Goal: Information Seeking & Learning: Learn about a topic

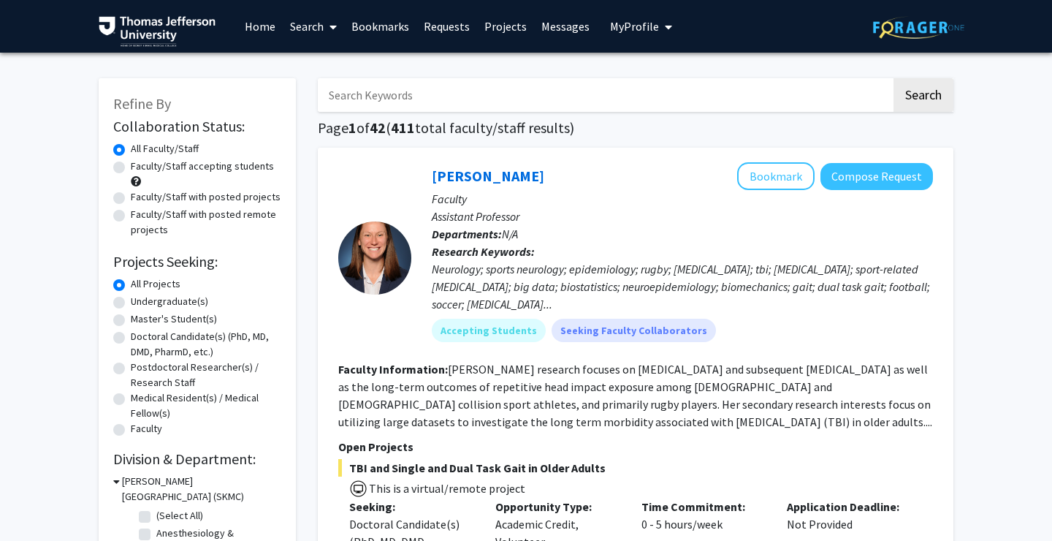
click at [384, 102] on input "Search Keywords" at bounding box center [604, 95] width 573 height 34
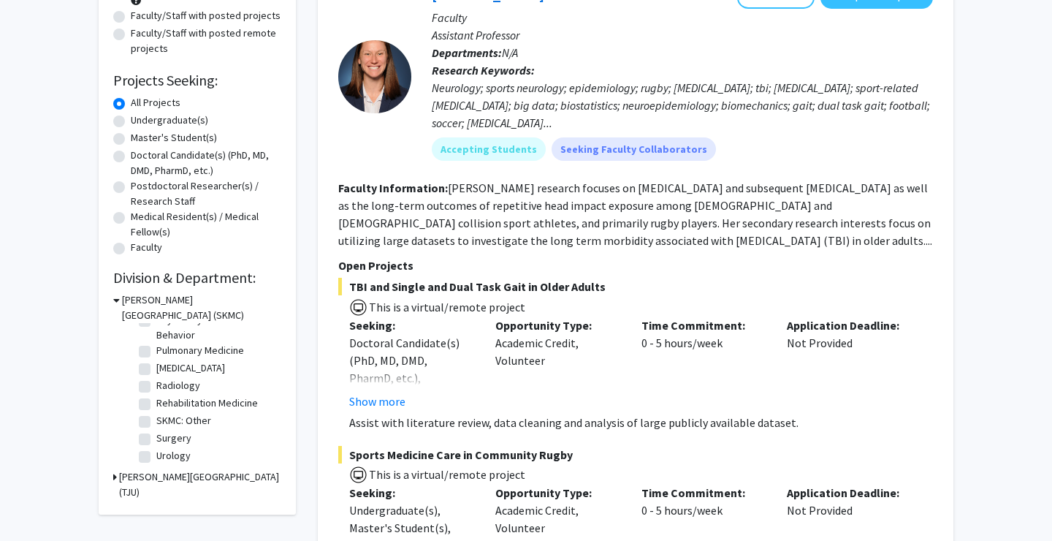
scroll to position [183, 0]
click at [114, 476] on icon at bounding box center [115, 475] width 4 height 15
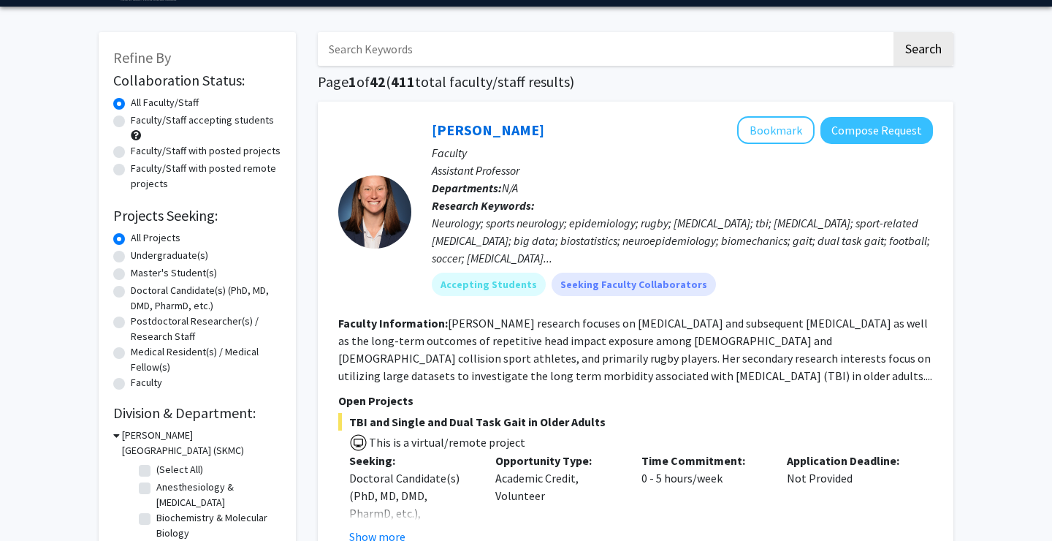
scroll to position [40, 0]
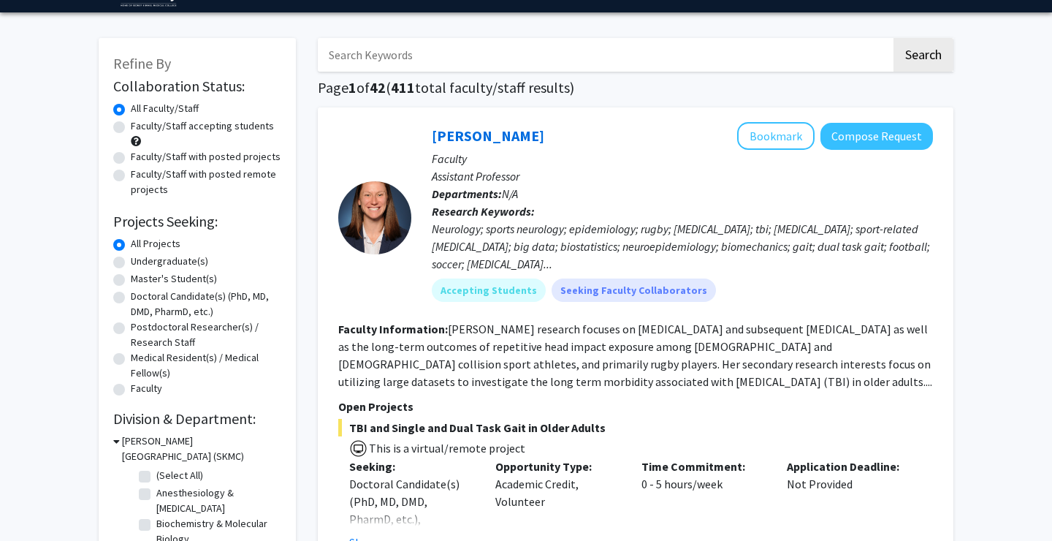
click at [131, 282] on label "Master's Student(s)" at bounding box center [174, 278] width 86 height 15
click at [131, 281] on input "Master's Student(s)" at bounding box center [135, 275] width 9 height 9
radio input "true"
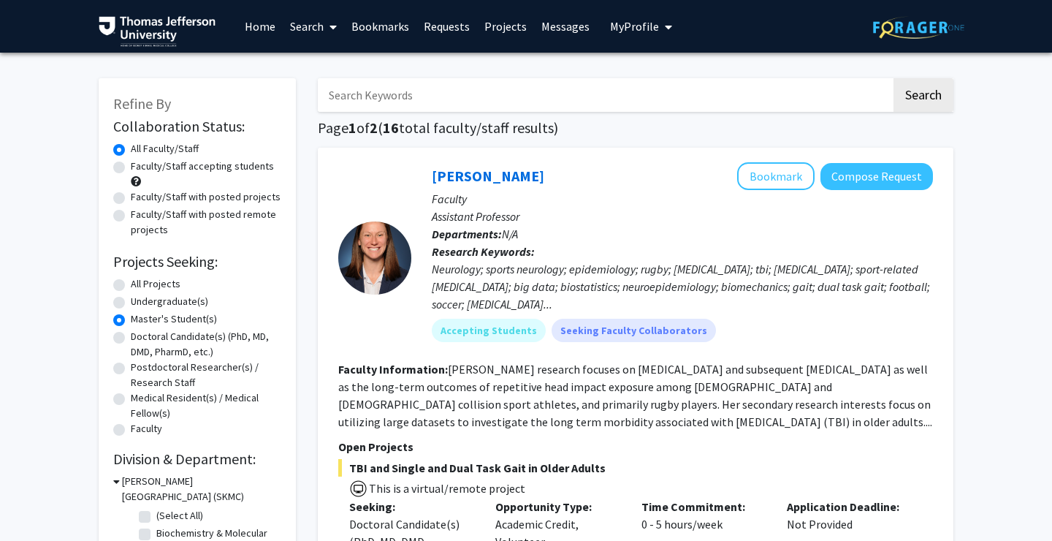
click at [430, 103] on input "Search Keywords" at bounding box center [604, 95] width 573 height 34
type input "population health"
click at [893, 78] on button "Search" at bounding box center [923, 95] width 60 height 34
radio input "true"
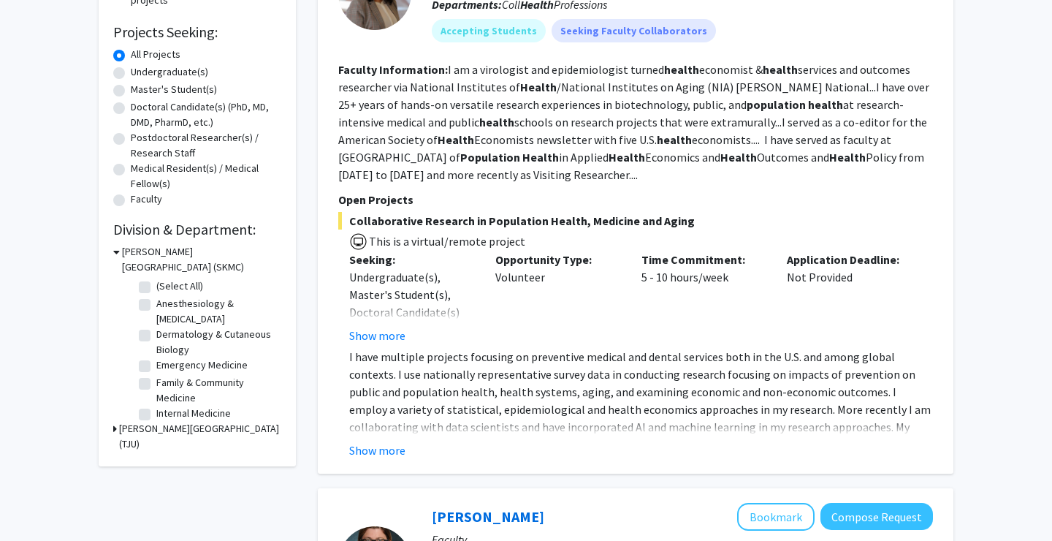
scroll to position [232, 0]
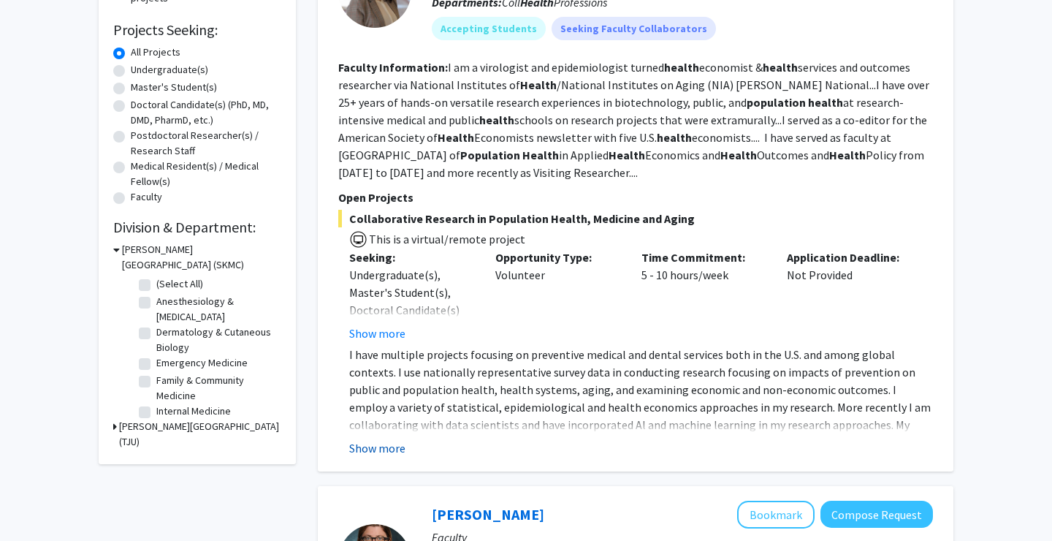
click at [400, 448] on button "Show more" at bounding box center [377, 448] width 56 height 18
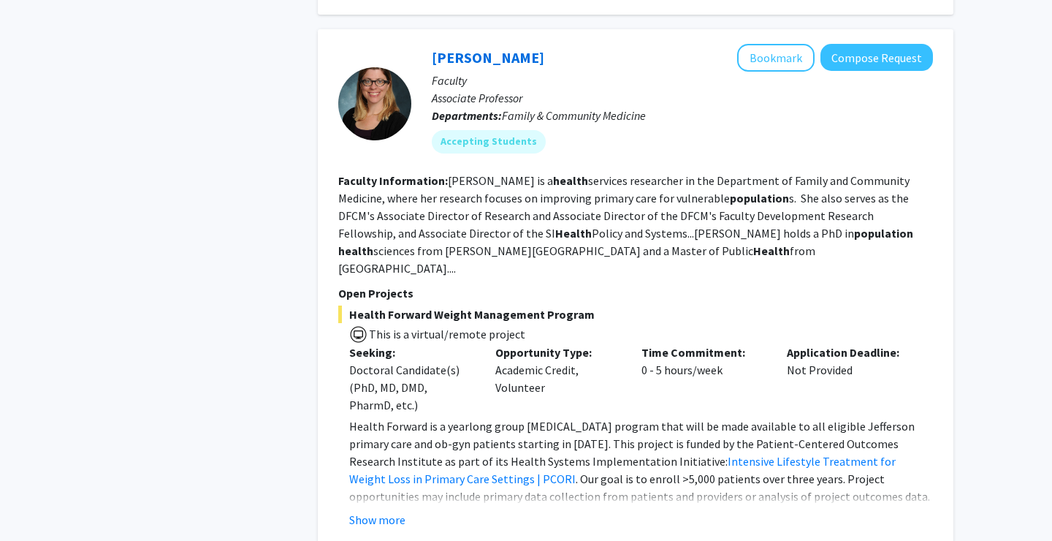
scroll to position [800, 0]
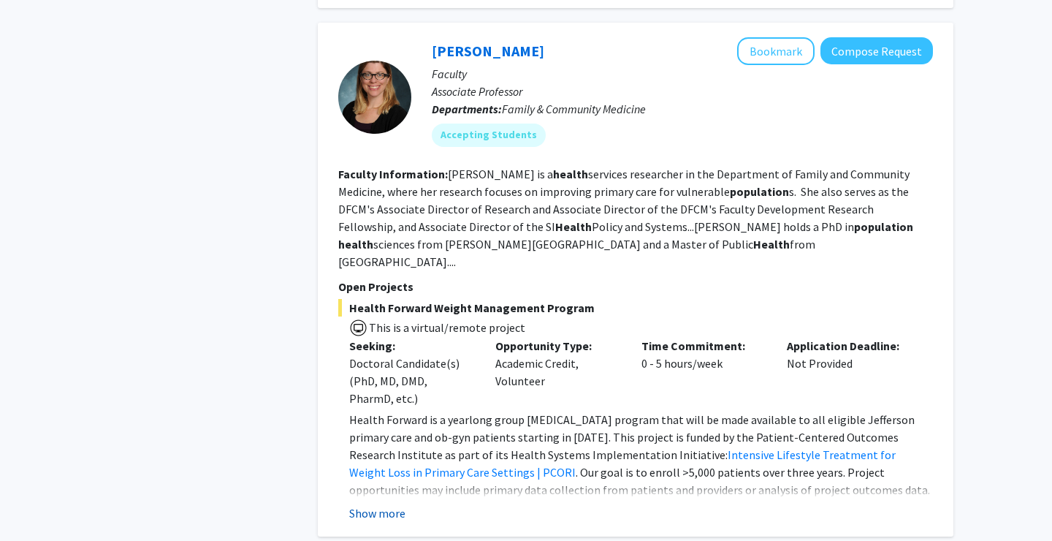
click at [391, 504] on button "Show more" at bounding box center [377, 513] width 56 height 18
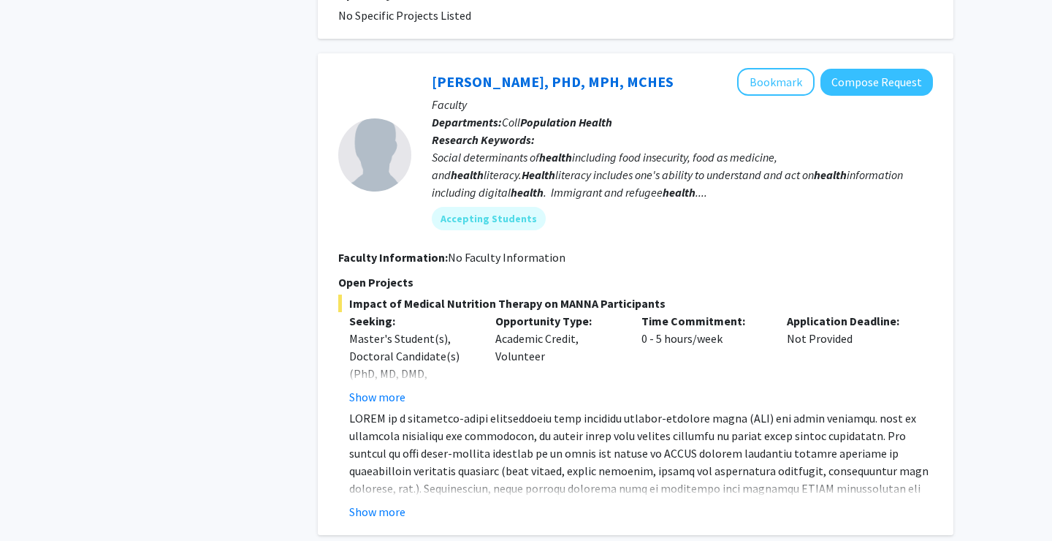
scroll to position [2886, 0]
click at [394, 502] on button "Show more" at bounding box center [377, 511] width 56 height 18
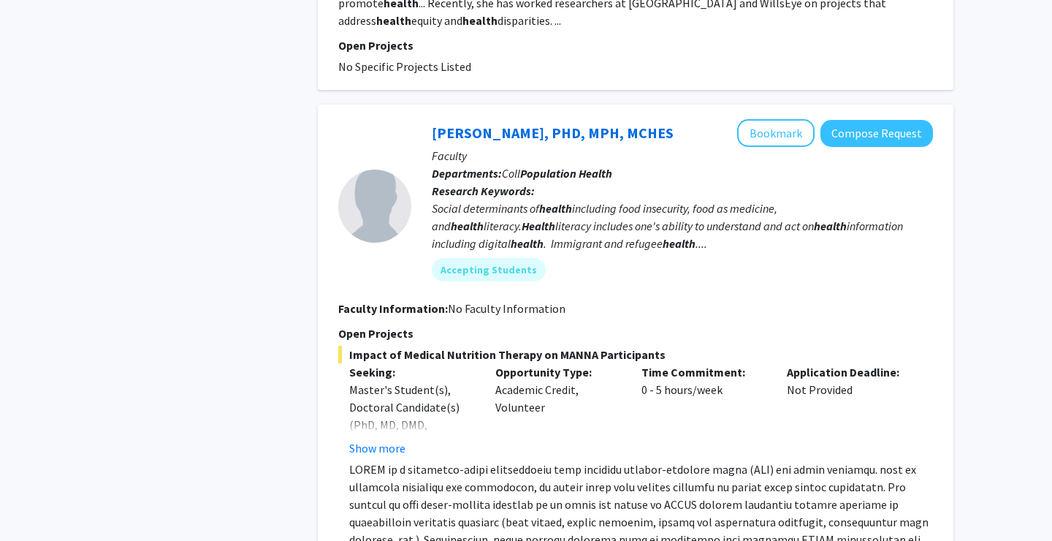
scroll to position [2780, 0]
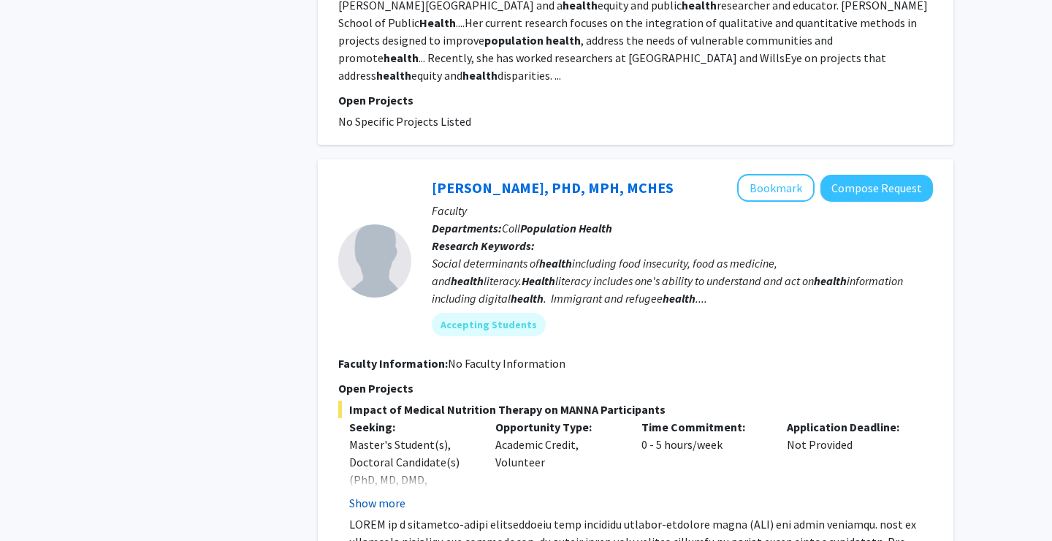
click at [394, 494] on button "Show more" at bounding box center [377, 503] width 56 height 18
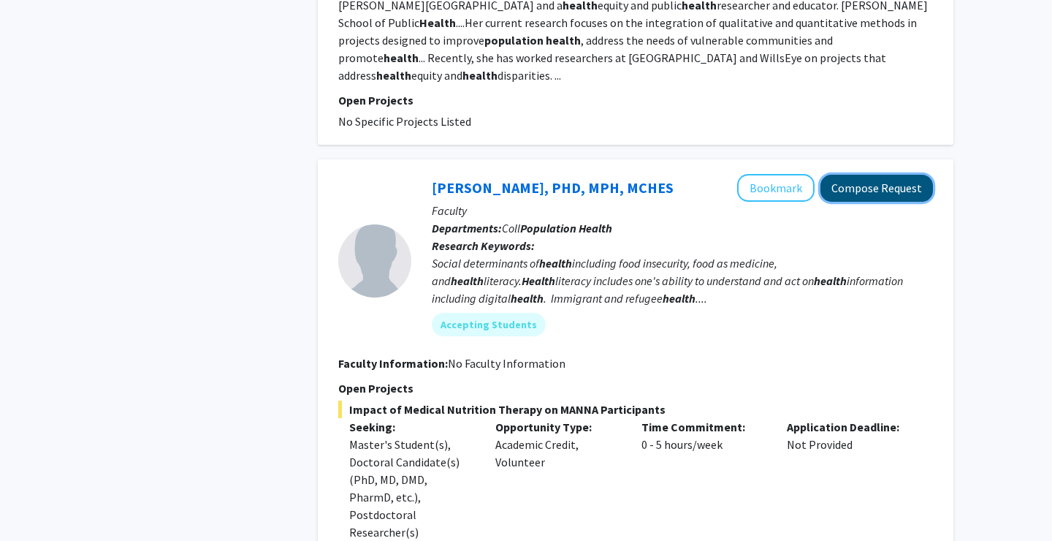
click at [866, 175] on button "Compose Request" at bounding box center [876, 188] width 113 height 27
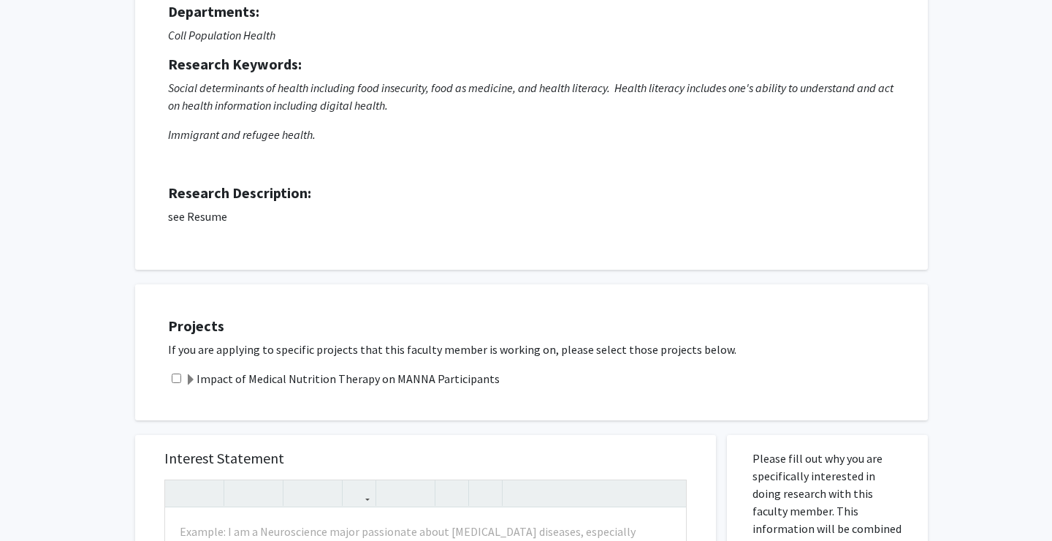
scroll to position [167, 0]
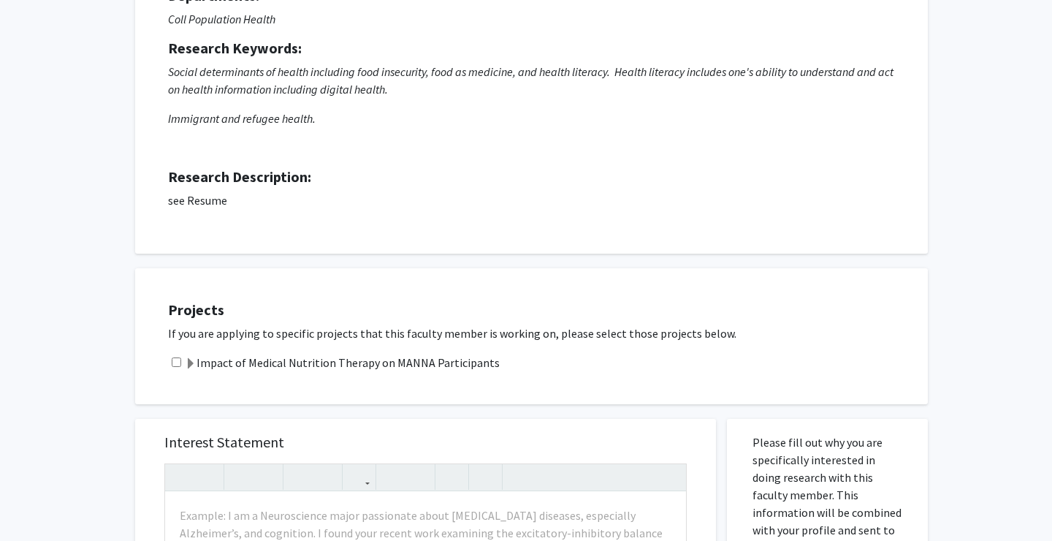
click at [175, 359] on input "checkbox" at bounding box center [176, 361] width 9 height 9
checkbox input "true"
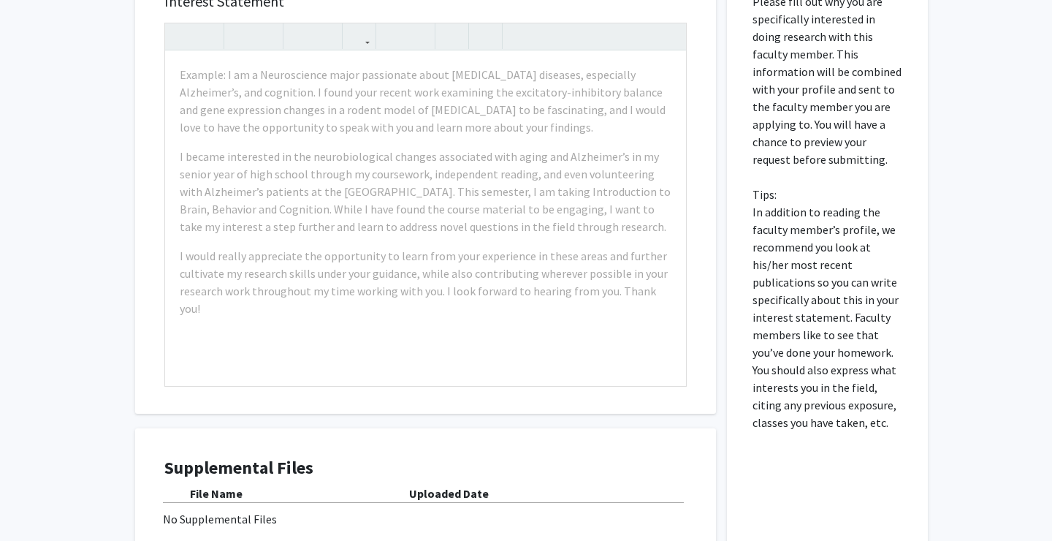
scroll to position [341, 0]
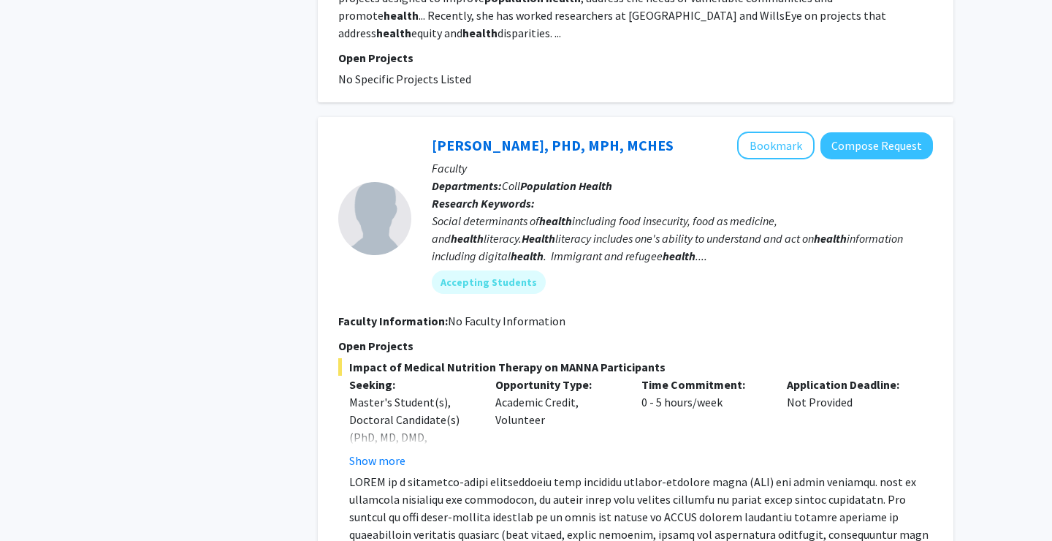
scroll to position [2703, 0]
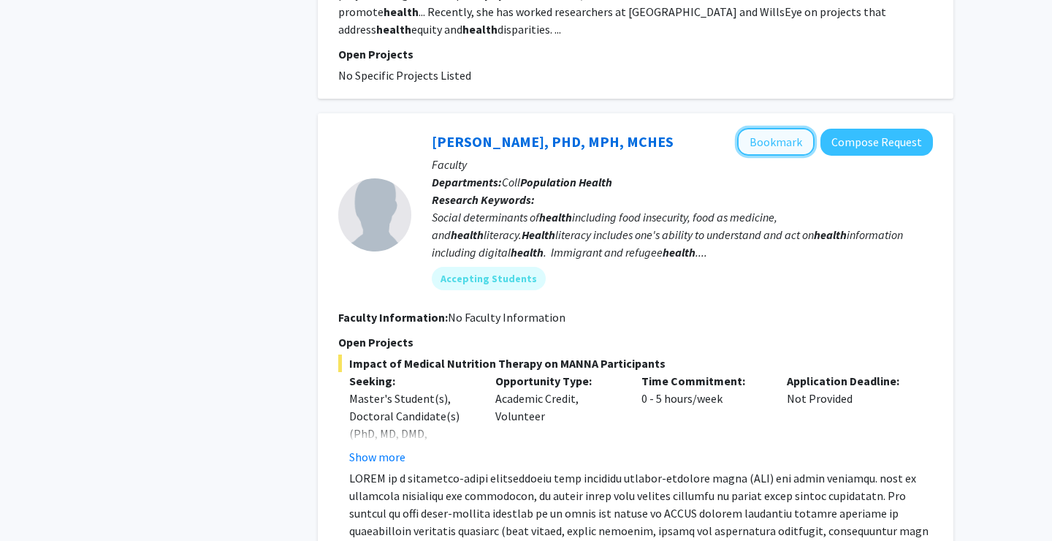
click at [785, 128] on button "Bookmark" at bounding box center [775, 142] width 77 height 28
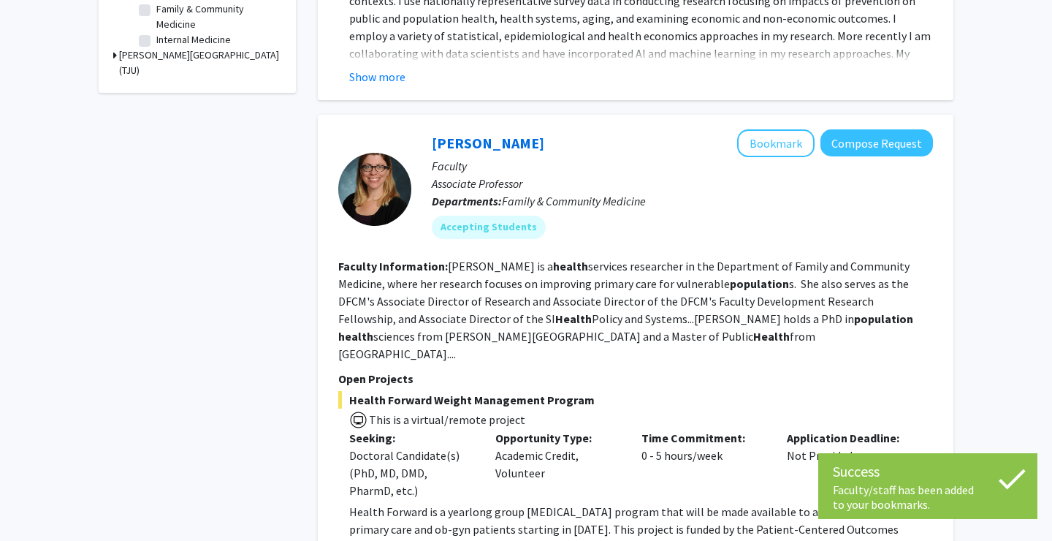
scroll to position [0, 0]
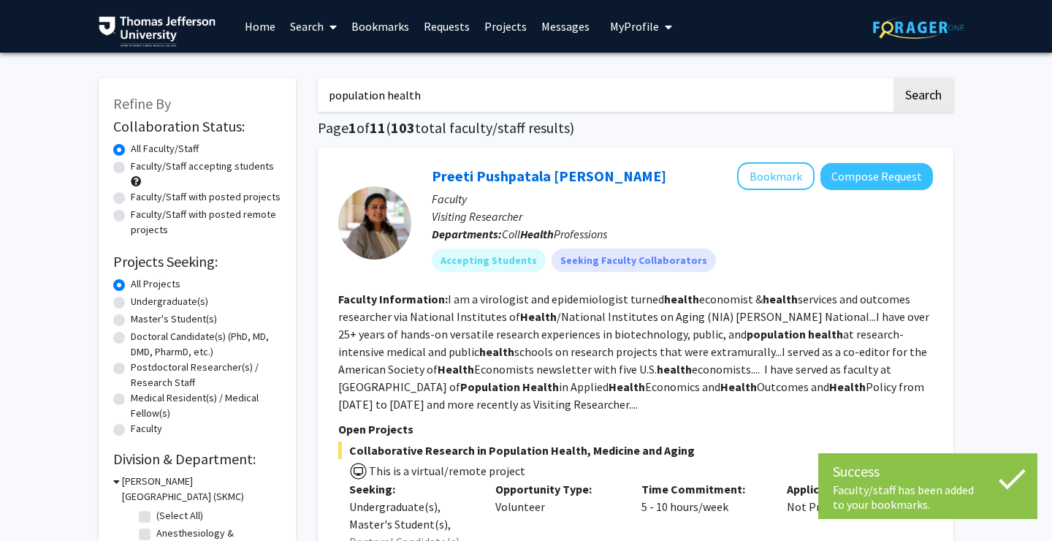
click at [606, 31] on button "My Profile" at bounding box center [641, 26] width 71 height 53
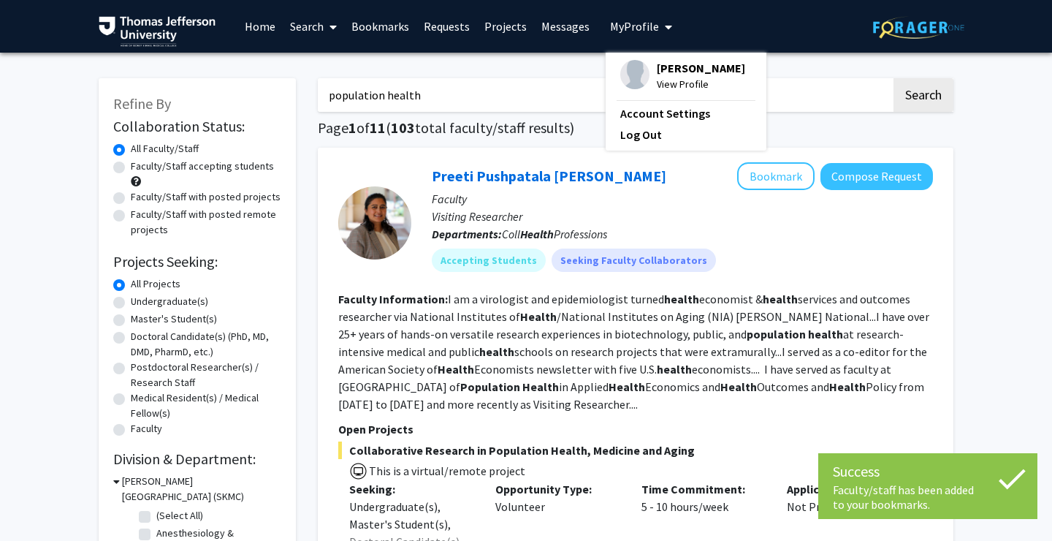
click at [658, 78] on span "View Profile" at bounding box center [701, 84] width 88 height 16
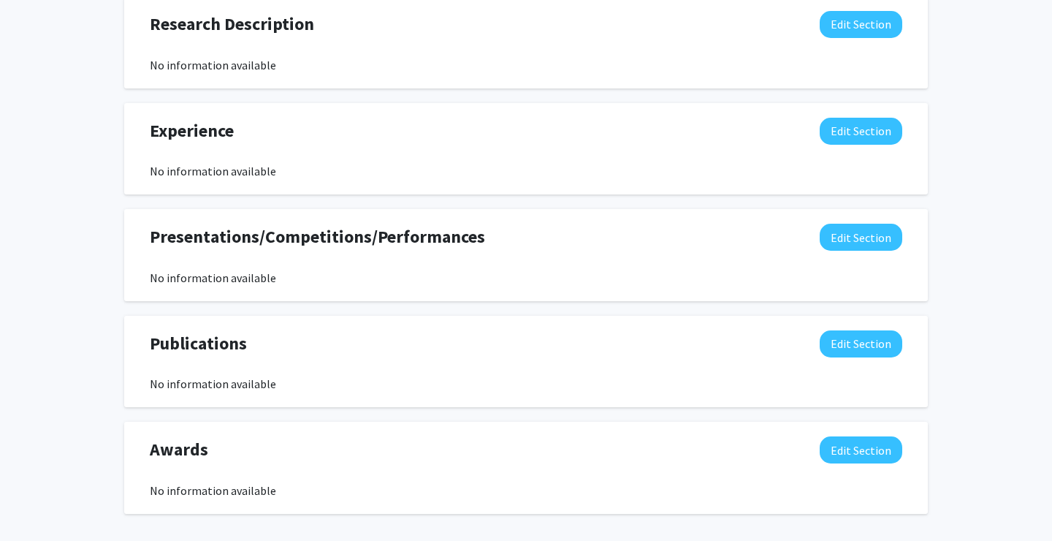
scroll to position [850, 0]
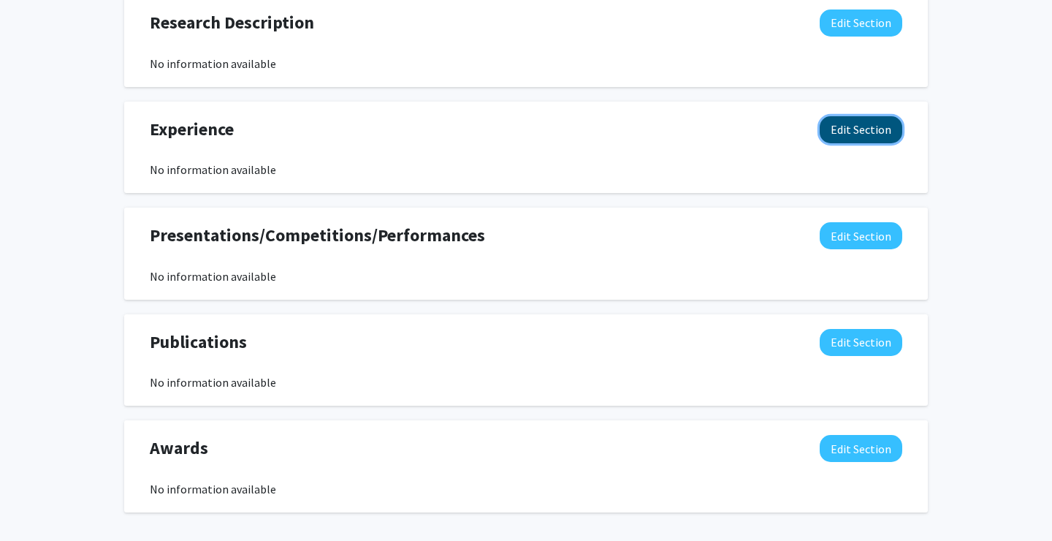
click at [836, 126] on button "Edit Section" at bounding box center [861, 129] width 83 height 27
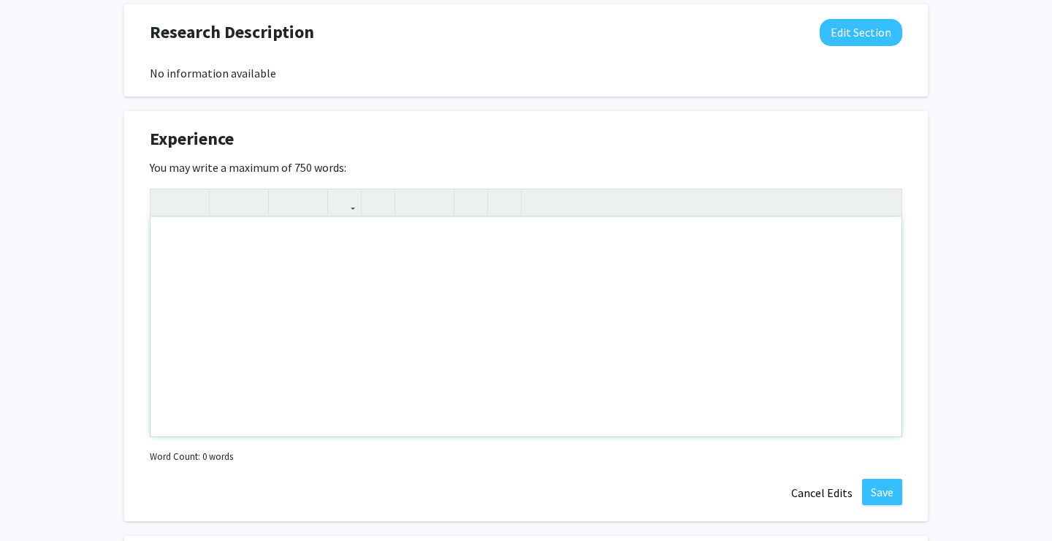
scroll to position [582, 0]
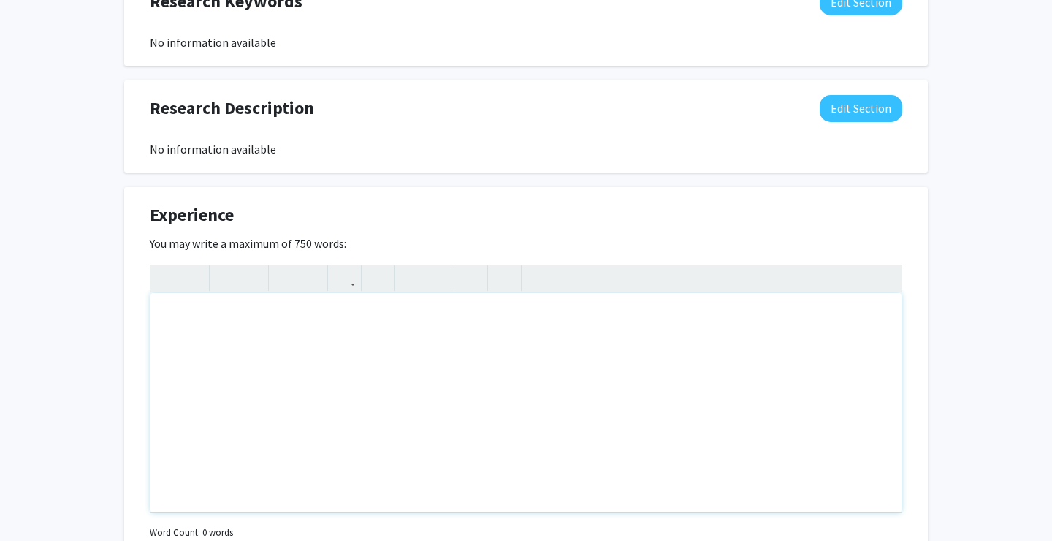
click at [701, 468] on div "Note to users with screen readers: Please deactivate our accessibility plugin f…" at bounding box center [525, 402] width 751 height 219
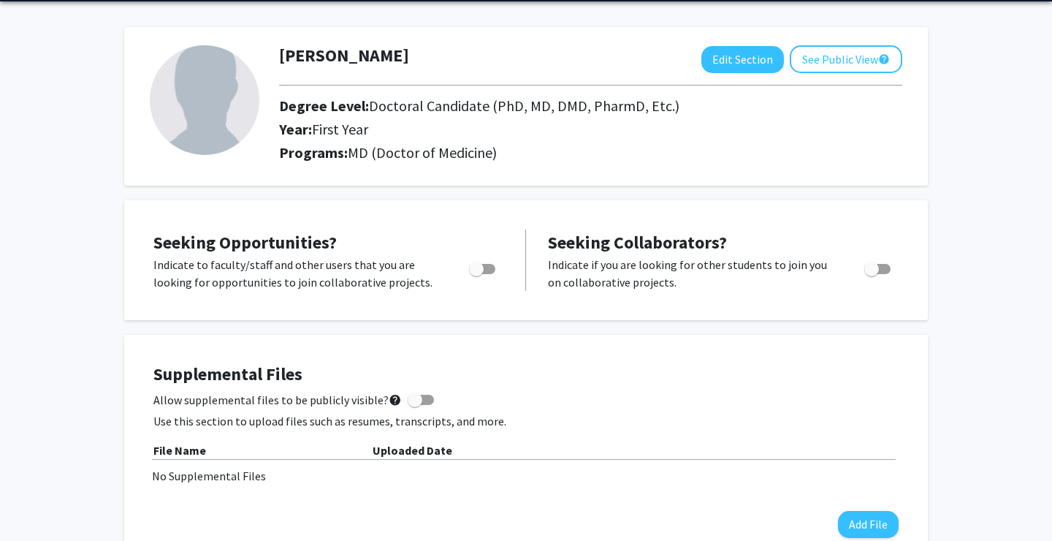
scroll to position [42, 0]
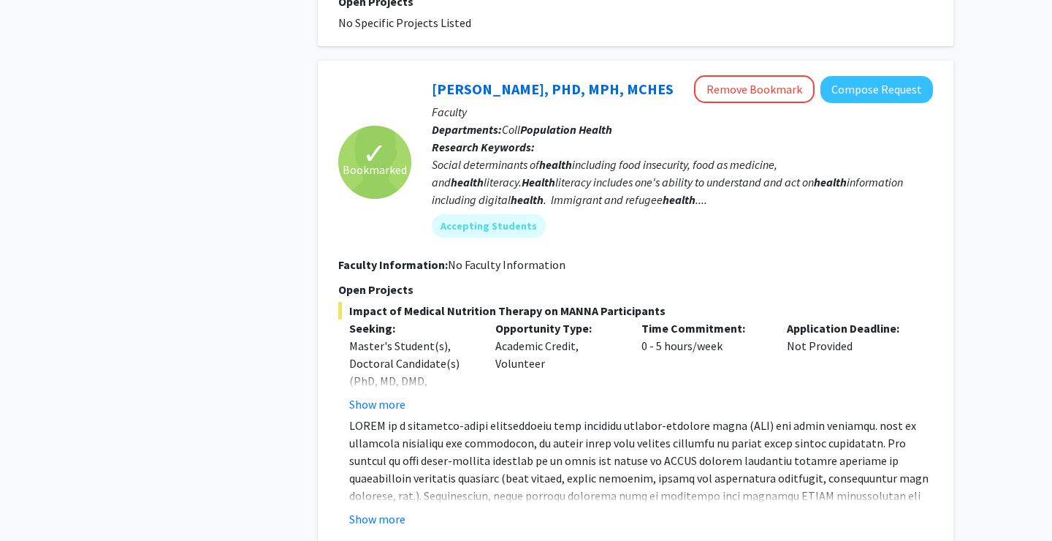
scroll to position [2744, 0]
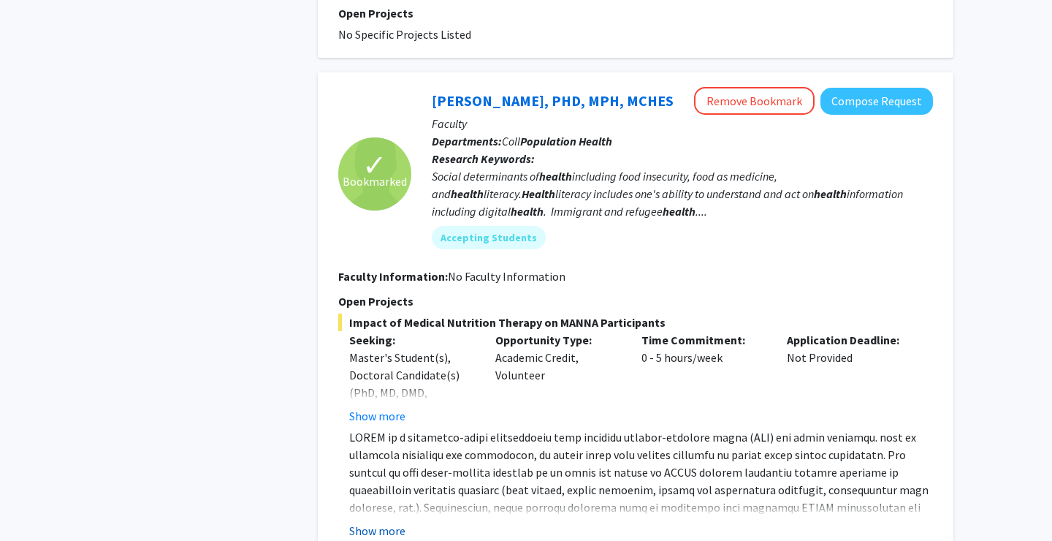
click at [385, 522] on button "Show more" at bounding box center [377, 531] width 56 height 18
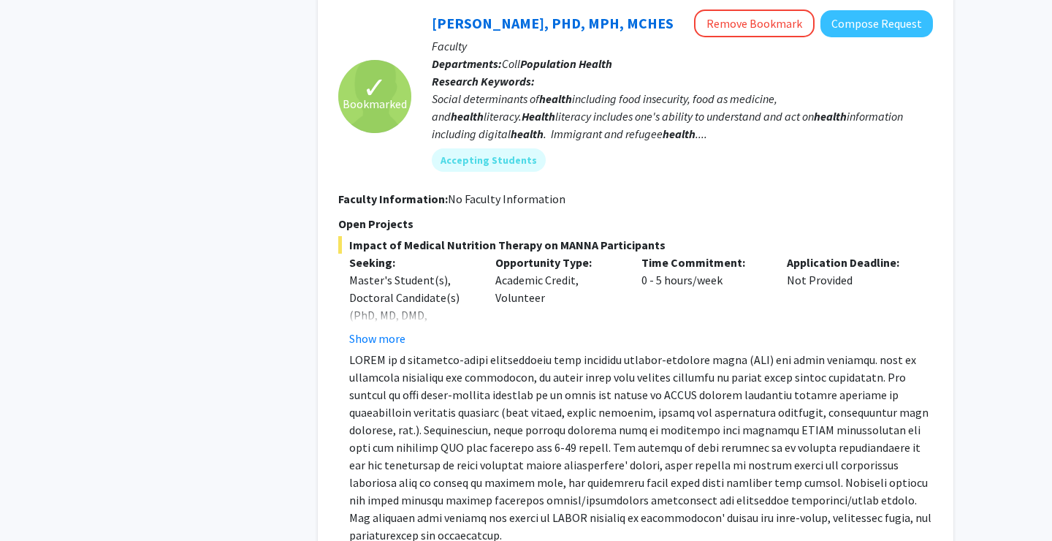
scroll to position [2823, 0]
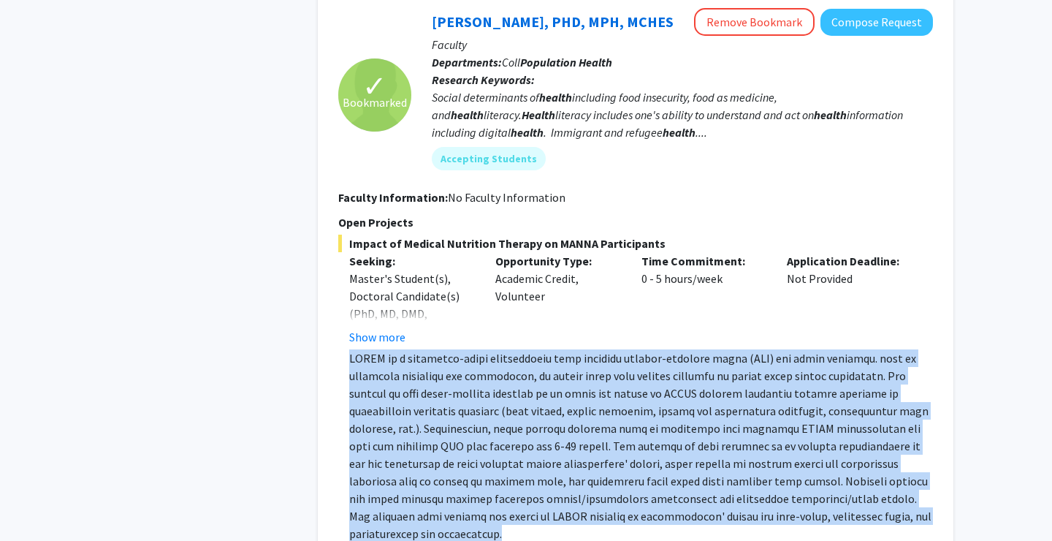
drag, startPoint x: 469, startPoint y: 483, endPoint x: 334, endPoint y: 306, distance: 222.5
click at [334, 306] on div "✓ Bookmarked [PERSON_NAME], PHD, MPH, MCHES Remove Bookmark Compose Request Fac…" at bounding box center [636, 286] width 636 height 587
copy p "MANNA is a community-based organization that provides medical-tailored meals (M…"
